Goal: Feedback & Contribution: Contribute content

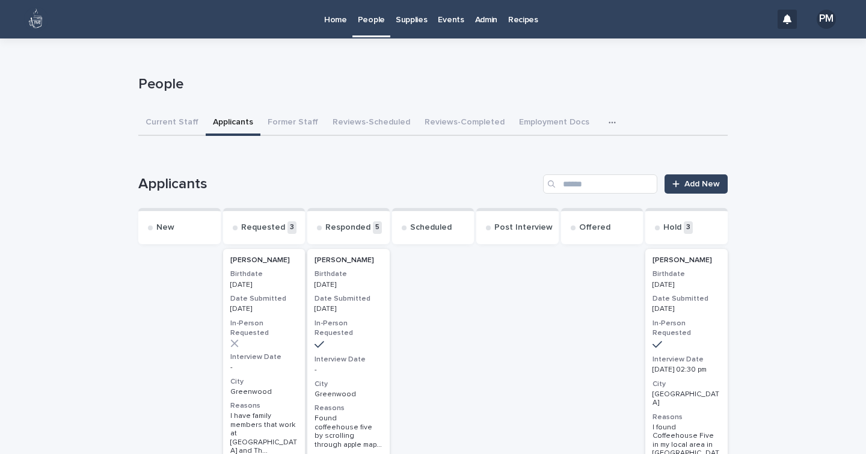
click at [370, 22] on p "People" at bounding box center [371, 12] width 27 height 25
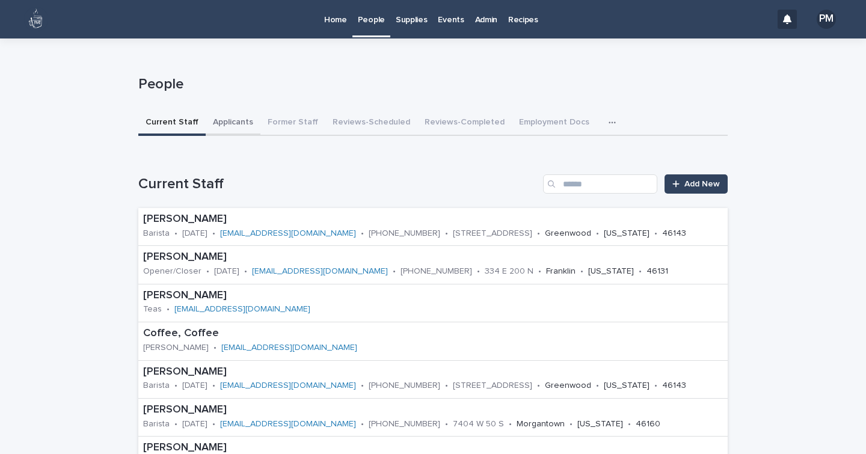
click at [226, 118] on button "Applicants" at bounding box center [233, 123] width 55 height 25
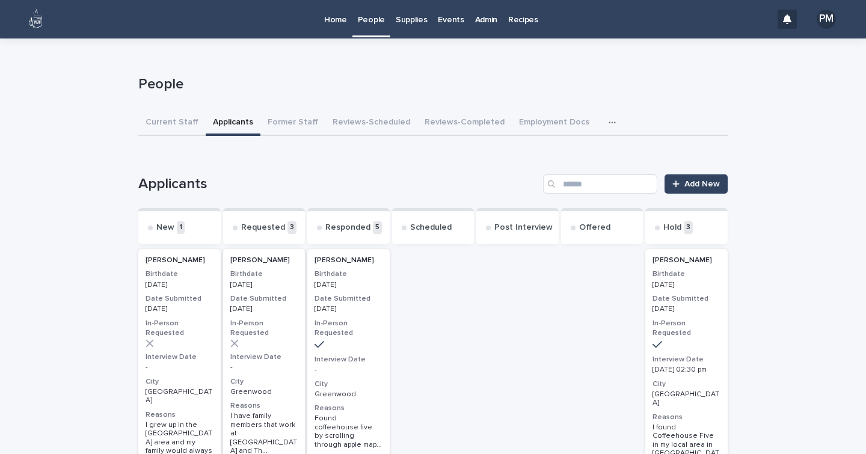
click at [194, 263] on p "[PERSON_NAME]" at bounding box center [179, 260] width 68 height 8
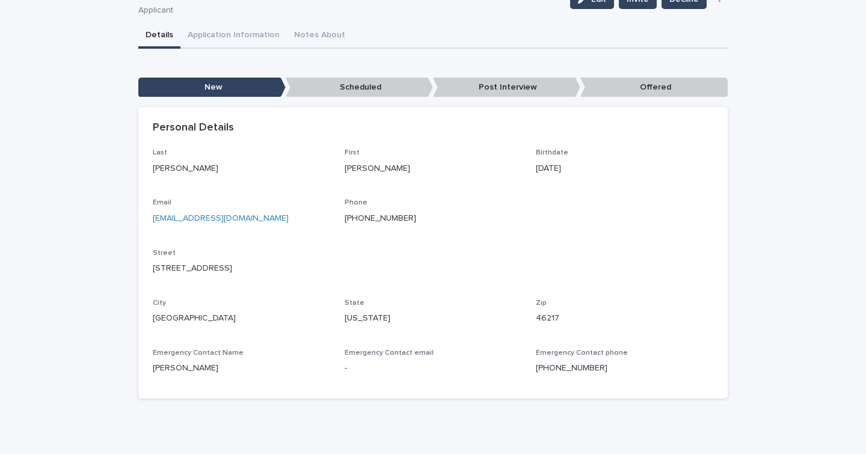
scroll to position [89, 0]
click at [243, 29] on div "**********" at bounding box center [432, 215] width 589 height 385
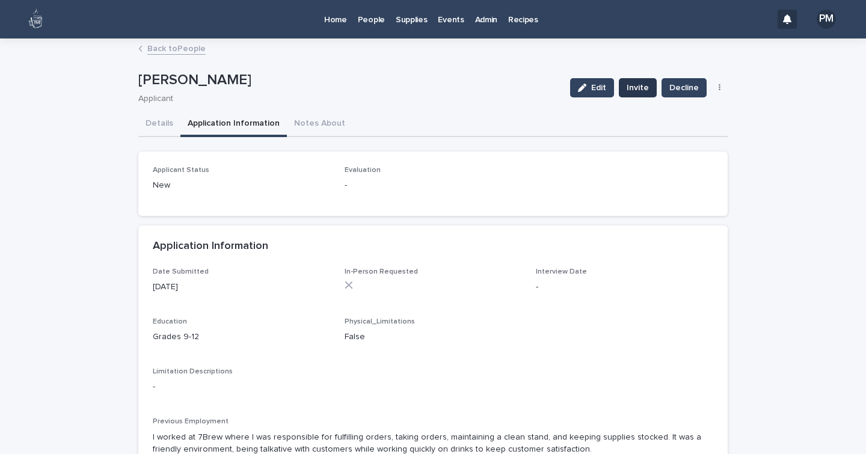
click at [635, 89] on span "Invite" at bounding box center [637, 88] width 22 height 12
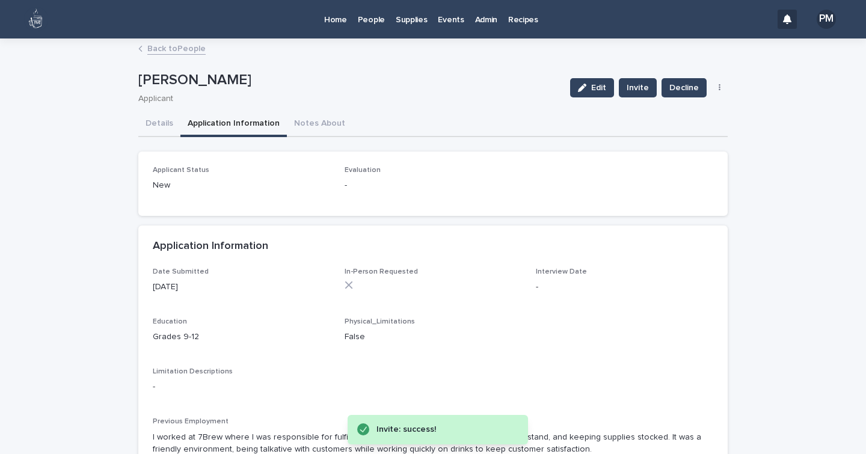
click at [368, 22] on p "People" at bounding box center [371, 12] width 27 height 25
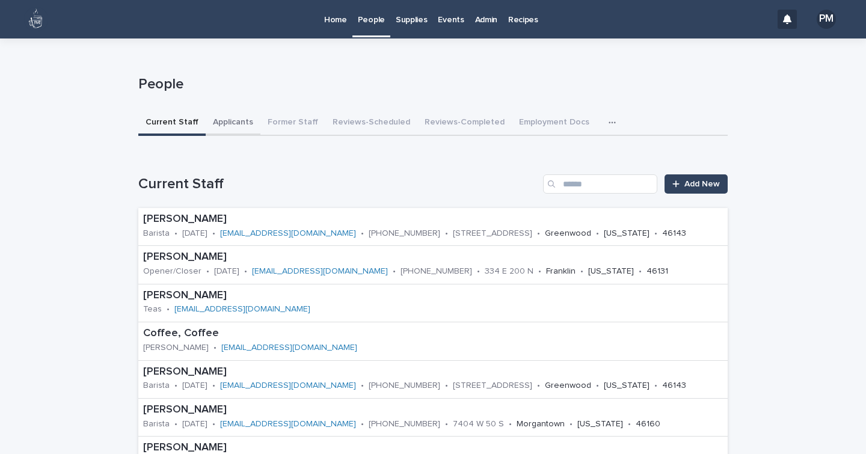
click at [221, 121] on button "Applicants" at bounding box center [233, 123] width 55 height 25
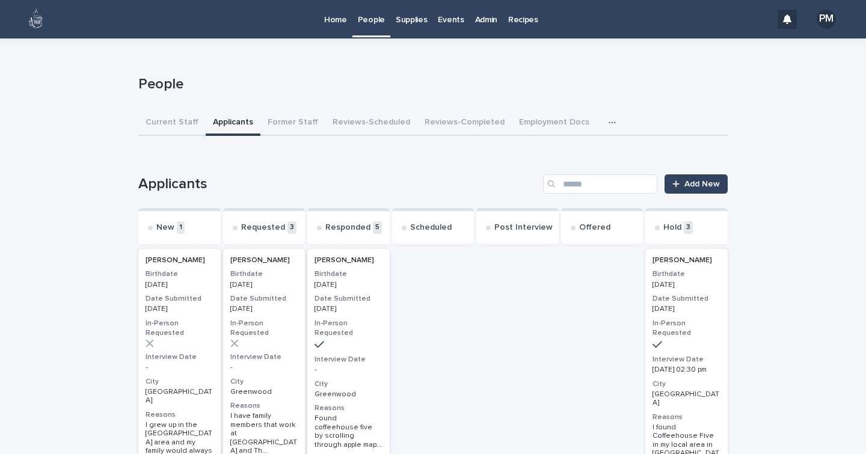
click at [203, 361] on div "-" at bounding box center [179, 366] width 68 height 11
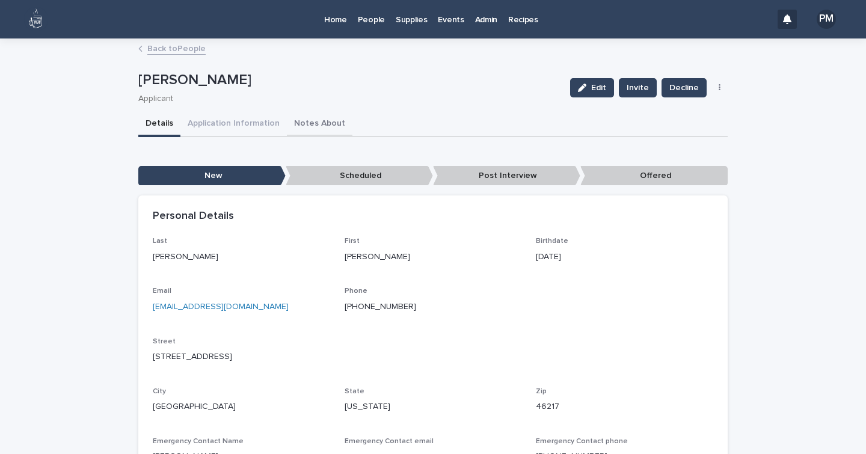
click at [302, 122] on button "Notes About" at bounding box center [320, 124] width 66 height 25
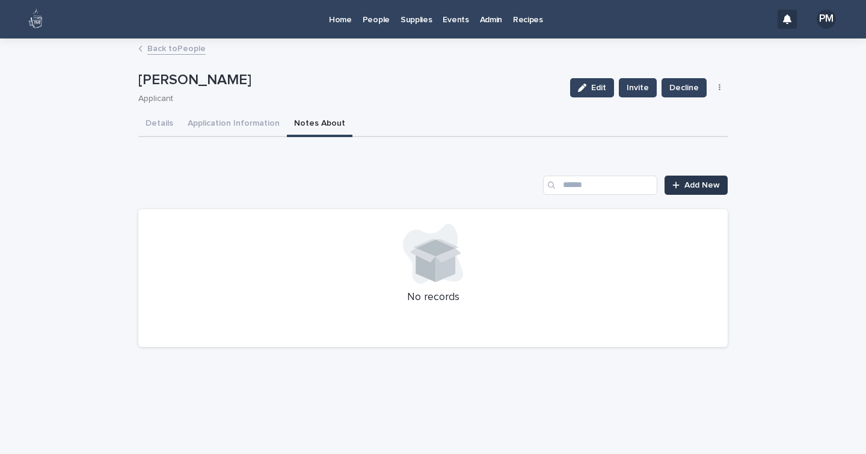
click at [714, 188] on span "Add New" at bounding box center [701, 185] width 35 height 8
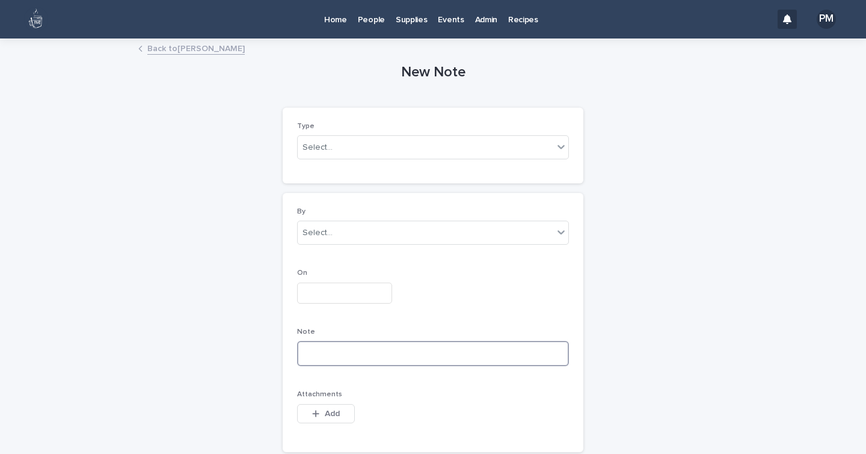
click at [354, 356] on textarea at bounding box center [433, 353] width 272 height 25
type textarea "**********"
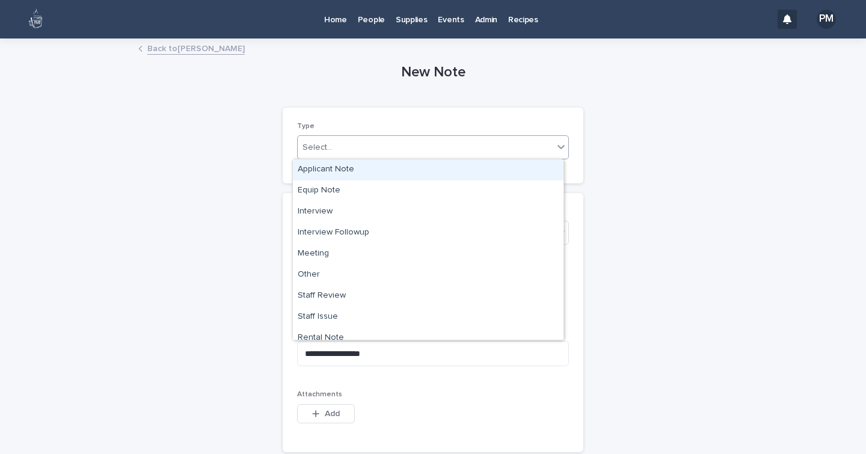
click at [344, 145] on div "Select..." at bounding box center [425, 148] width 255 height 20
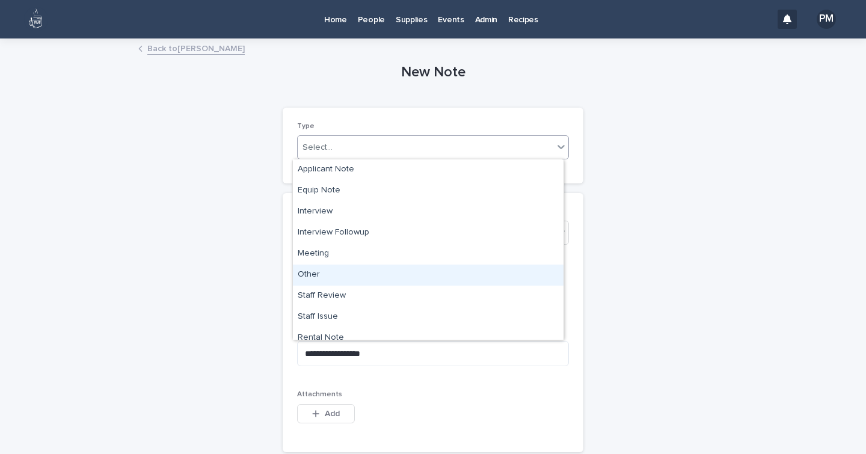
click at [317, 272] on div "Other" at bounding box center [428, 275] width 271 height 21
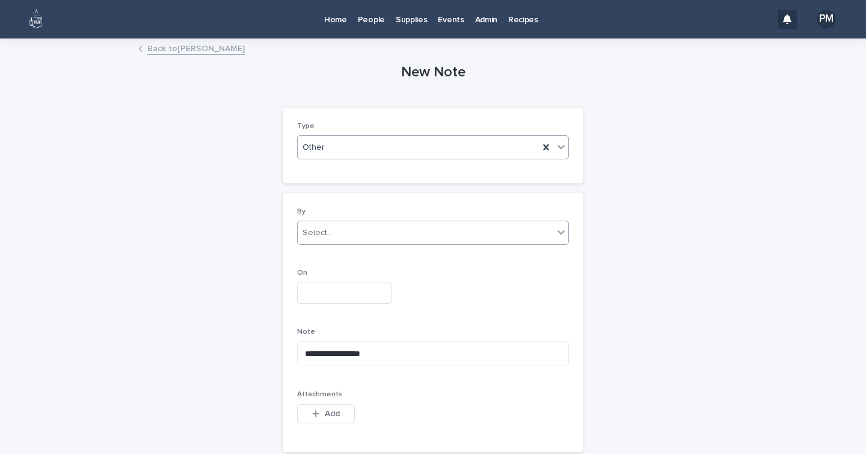
click at [331, 231] on div "Select..." at bounding box center [425, 233] width 255 height 20
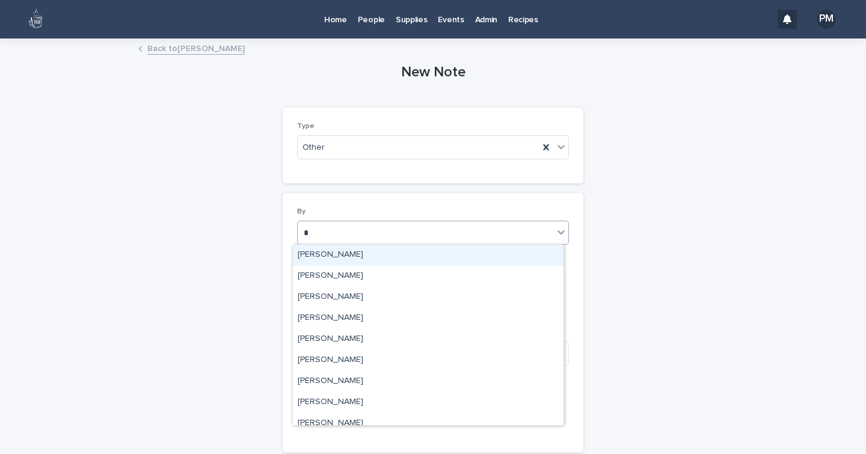
type input "**"
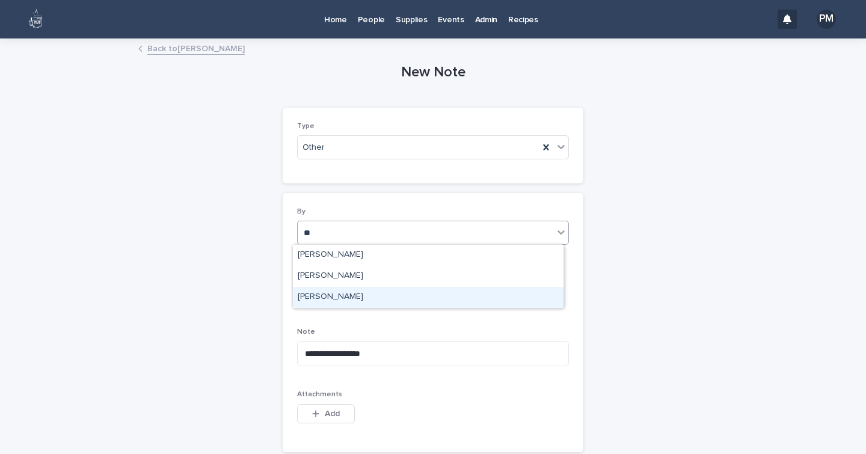
click at [341, 298] on div "[PERSON_NAME]" at bounding box center [428, 297] width 271 height 21
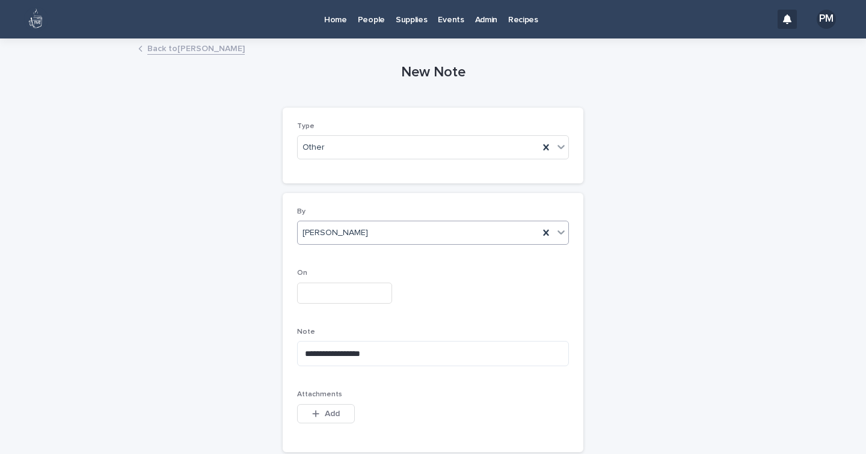
scroll to position [85, 0]
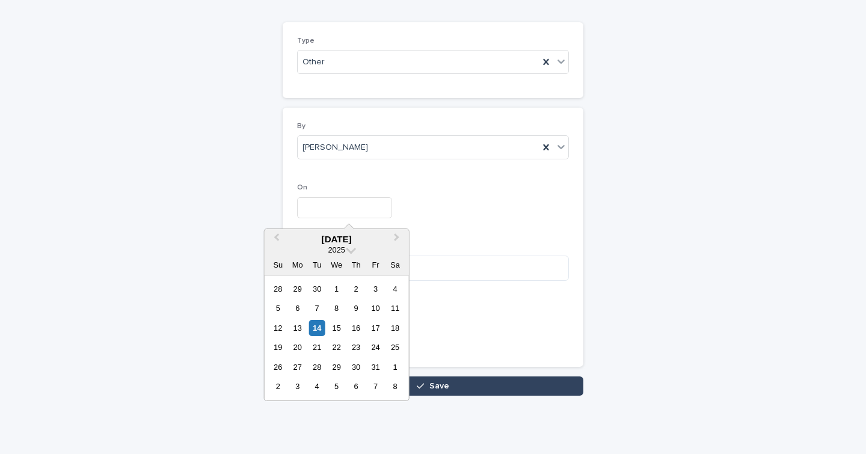
click at [327, 212] on input "text" at bounding box center [344, 207] width 95 height 21
click at [317, 326] on div "14" at bounding box center [317, 328] width 16 height 16
type input "**********"
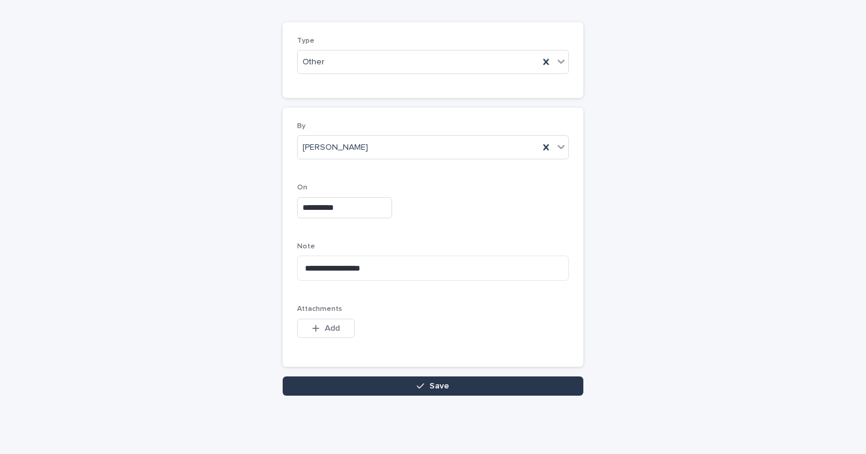
click at [367, 384] on button "Save" at bounding box center [433, 385] width 301 height 19
